Goal: Information Seeking & Learning: Learn about a topic

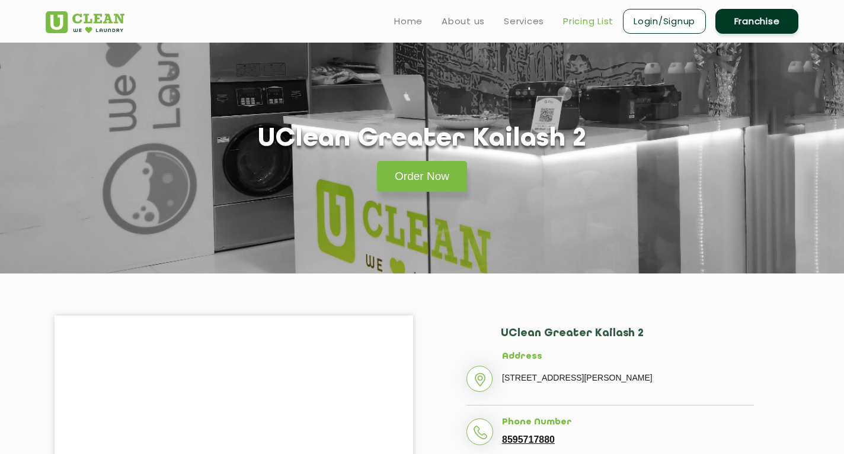
click at [591, 25] on link "Pricing List" at bounding box center [588, 21] width 50 height 14
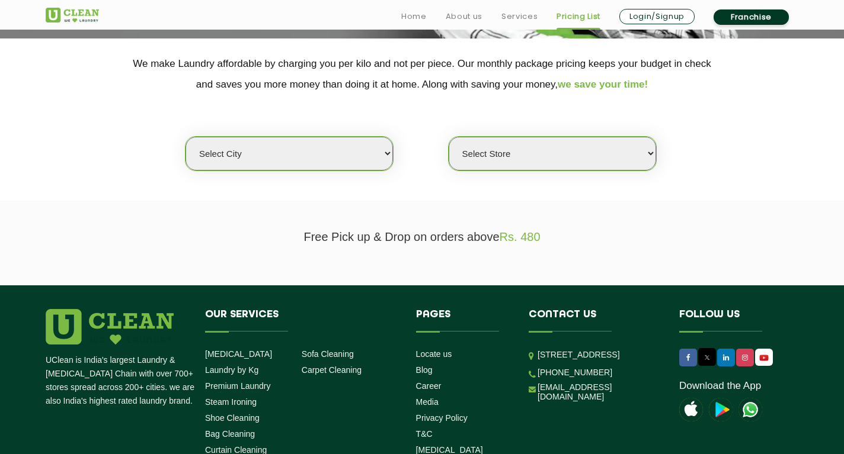
scroll to position [240, 0]
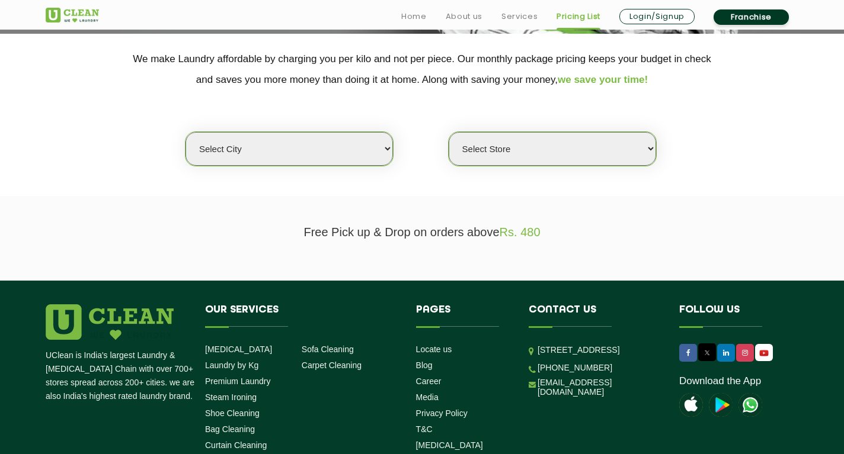
click at [318, 130] on div "Select city [GEOGRAPHIC_DATA] [GEOGRAPHIC_DATA] [GEOGRAPHIC_DATA] [GEOGRAPHIC_D…" at bounding box center [422, 128] width 770 height 76
click at [310, 157] on select "Select city [GEOGRAPHIC_DATA] [GEOGRAPHIC_DATA] [GEOGRAPHIC_DATA] [GEOGRAPHIC_D…" at bounding box center [288, 149] width 207 height 34
select select "1"
click at [185, 132] on select "Select city [GEOGRAPHIC_DATA] [GEOGRAPHIC_DATA] [GEOGRAPHIC_DATA] [GEOGRAPHIC_D…" at bounding box center [288, 149] width 207 height 34
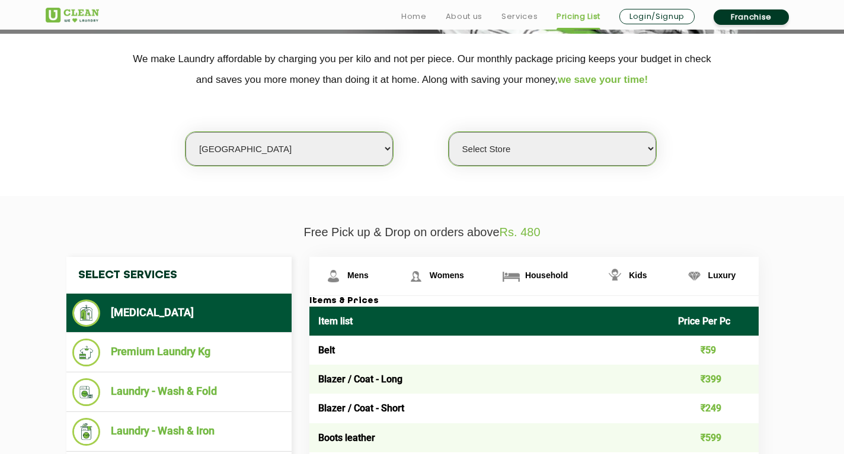
click at [560, 153] on select "Select Store [GEOGRAPHIC_DATA] [GEOGRAPHIC_DATA] 2 [GEOGRAPHIC_DATA] [PERSON_NA…" at bounding box center [551, 149] width 207 height 34
select select "11"
click at [448, 132] on select "Select Store [GEOGRAPHIC_DATA] [GEOGRAPHIC_DATA] 2 [GEOGRAPHIC_DATA] [PERSON_NA…" at bounding box center [551, 149] width 207 height 34
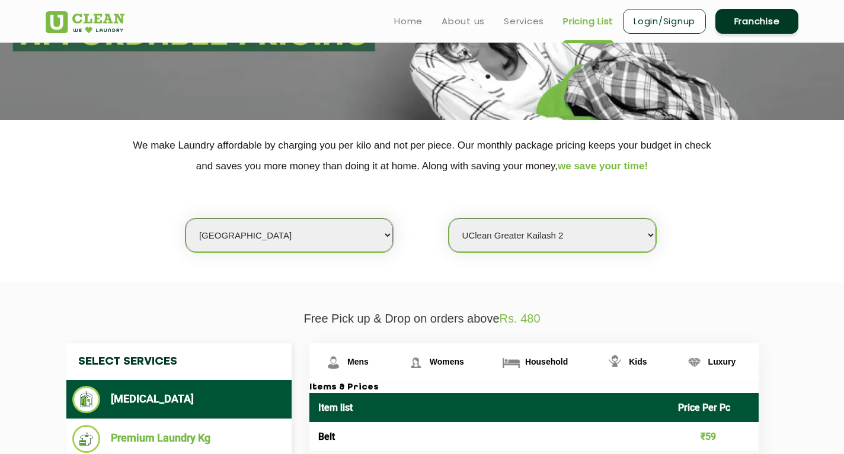
scroll to position [0, 0]
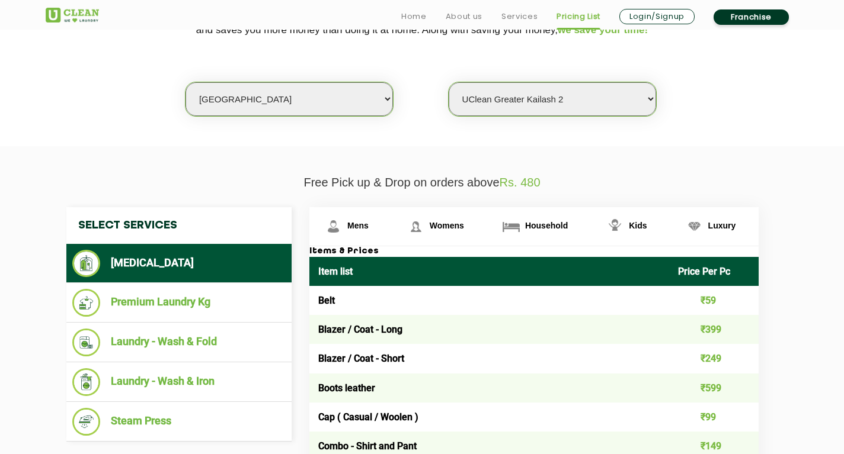
click at [164, 186] on p "Free Pick up & Drop on orders above Rs. 480" at bounding box center [422, 183] width 752 height 14
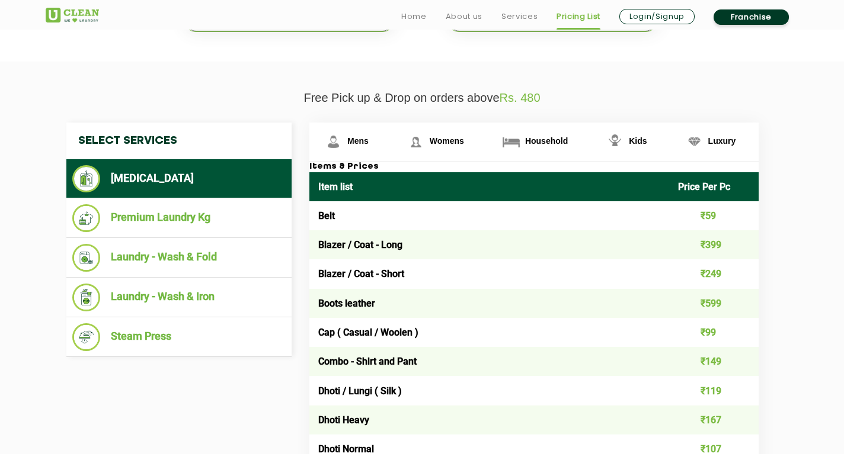
scroll to position [377, 0]
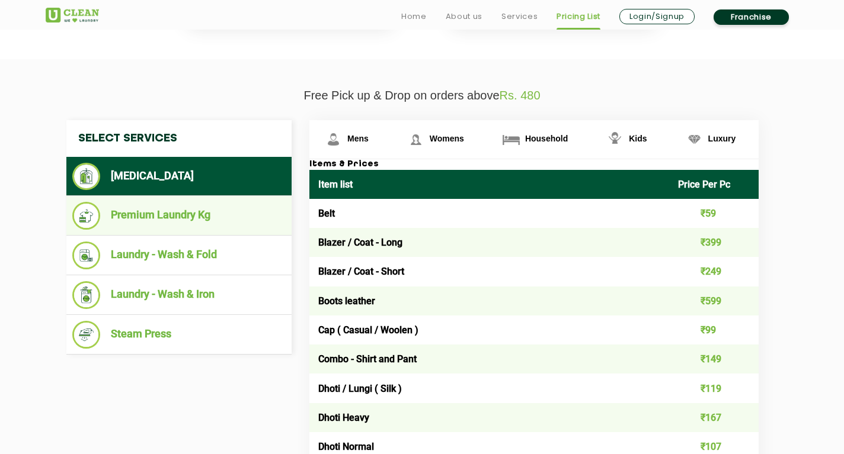
click at [165, 216] on li "Premium Laundry Kg" at bounding box center [178, 216] width 213 height 28
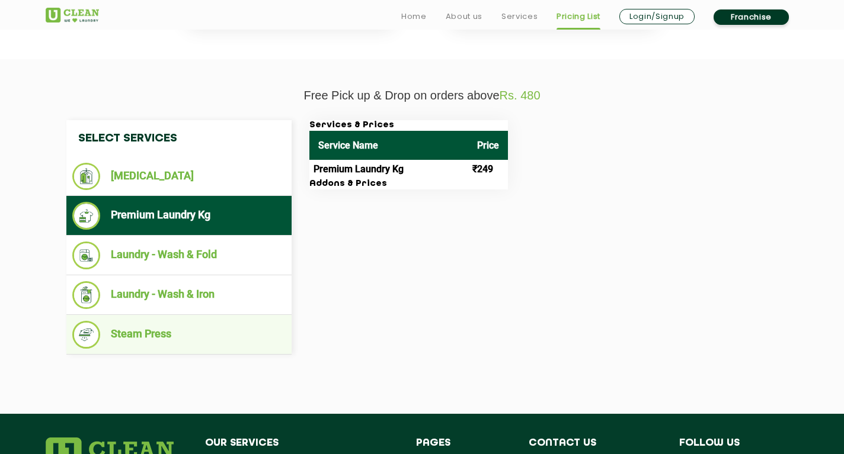
click at [199, 331] on li "Steam Press" at bounding box center [178, 335] width 213 height 28
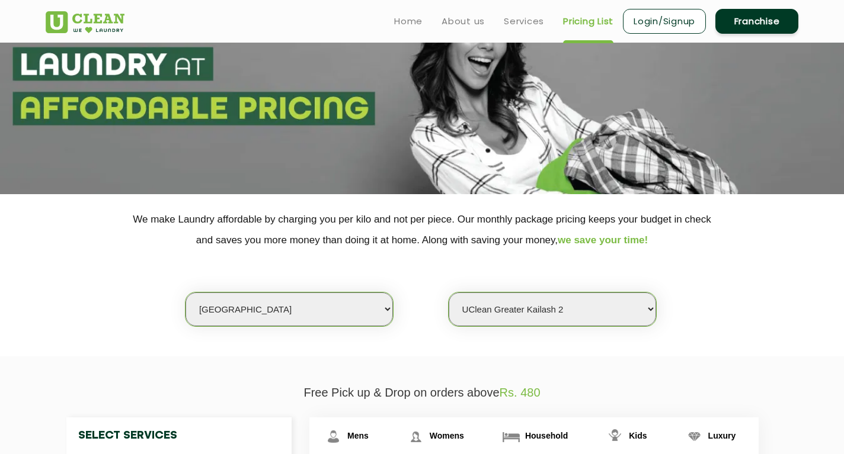
scroll to position [0, 0]
